Goal: Task Accomplishment & Management: Manage account settings

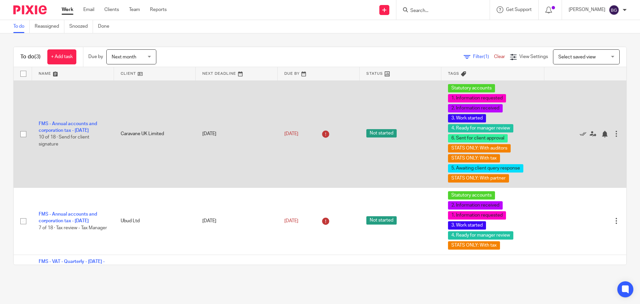
scroll to position [24, 0]
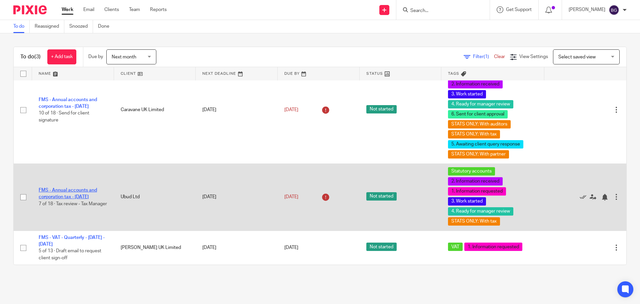
click at [59, 188] on link "FMS - Annual accounts and corporation tax - [DATE]" at bounding box center [68, 193] width 58 height 11
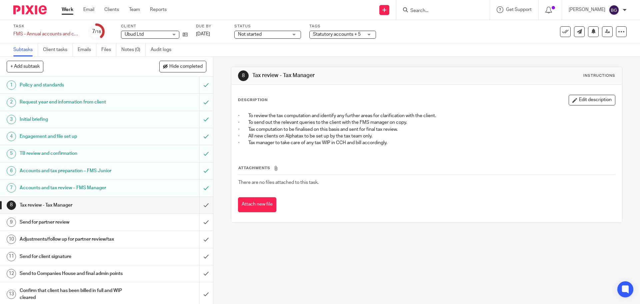
click at [154, 219] on div "Send for partner review" at bounding box center [106, 222] width 173 height 10
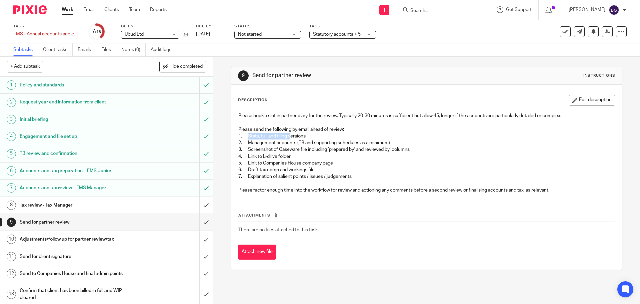
drag, startPoint x: 247, startPoint y: 136, endPoint x: 299, endPoint y: 141, distance: 51.6
click at [290, 136] on p "1. Stats, full and filing versions" at bounding box center [426, 136] width 376 height 7
click at [292, 145] on p "2. Management accounts (TB and supporting schedules as a minimum)" at bounding box center [426, 142] width 376 height 7
drag, startPoint x: 261, startPoint y: 144, endPoint x: 397, endPoint y: 143, distance: 135.7
click at [397, 143] on p "2. Management accounts (TB and supporting schedules as a minimum)" at bounding box center [426, 142] width 376 height 7
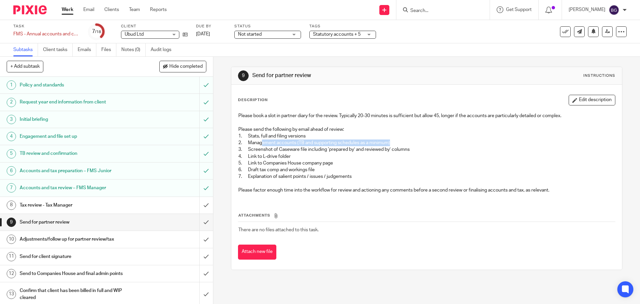
click at [400, 147] on p "3. Screenshot of Caseware file including ‘prepared by’ and reviewed by’ columns" at bounding box center [426, 149] width 376 height 7
drag, startPoint x: 250, startPoint y: 148, endPoint x: 410, endPoint y: 148, distance: 160.7
click at [410, 148] on p "3. Screenshot of Caseware file including ‘prepared by’ and reviewed by’ columns" at bounding box center [426, 149] width 376 height 7
click at [411, 153] on p "4. Link to L-drive folder" at bounding box center [426, 156] width 376 height 7
drag, startPoint x: 250, startPoint y: 157, endPoint x: 279, endPoint y: 156, distance: 29.3
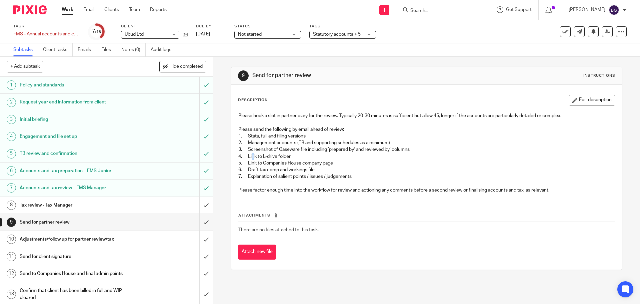
click at [279, 156] on p "4. Link to L-drive folder" at bounding box center [426, 156] width 376 height 7
click at [299, 160] on p "5. Link to Companies House company page" at bounding box center [426, 163] width 376 height 7
drag, startPoint x: 260, startPoint y: 162, endPoint x: 319, endPoint y: 162, distance: 59.0
click at [319, 162] on p "5. Link to Companies House company page" at bounding box center [426, 163] width 376 height 7
click at [358, 168] on p "6. Draft tax comp and workings file" at bounding box center [426, 169] width 376 height 7
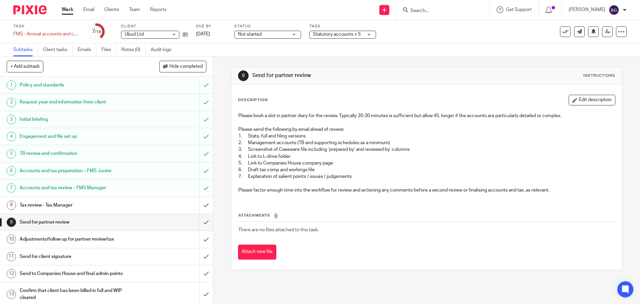
drag, startPoint x: 264, startPoint y: 169, endPoint x: 310, endPoint y: 169, distance: 45.7
click at [310, 169] on p "6. Draft tax comp and workings file" at bounding box center [426, 169] width 376 height 7
click at [366, 169] on p "6. Draft tax comp and workings file" at bounding box center [426, 169] width 376 height 7
drag, startPoint x: 463, startPoint y: 116, endPoint x: 534, endPoint y: 115, distance: 70.7
click at [534, 115] on p "Please book a slot in partner diary for the review. Typically 20-30 minutes is …" at bounding box center [426, 115] width 376 height 7
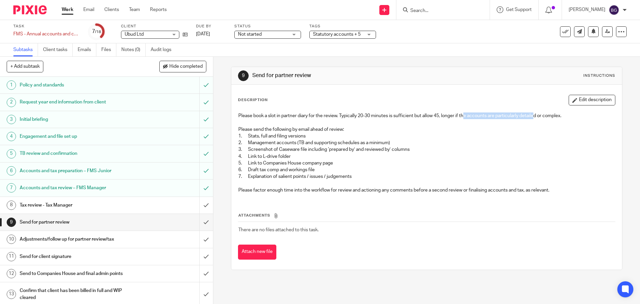
click at [556, 154] on p "4. Link to L-drive folder" at bounding box center [426, 156] width 376 height 7
click at [102, 255] on h1 "Send for client signature" at bounding box center [77, 256] width 115 height 10
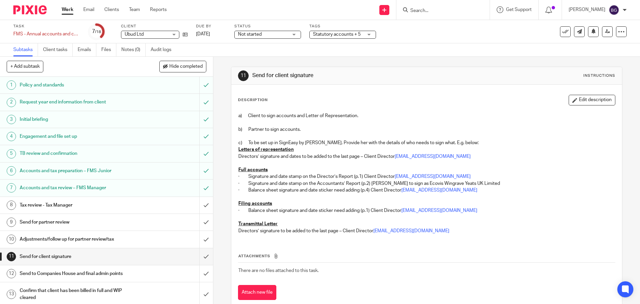
scroll to position [16, 0]
